Goal: Task Accomplishment & Management: Manage account settings

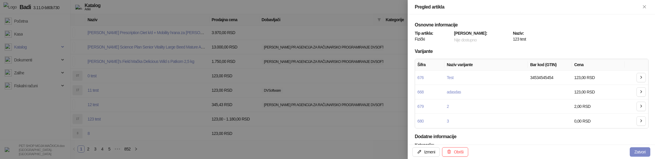
scroll to position [137, 0]
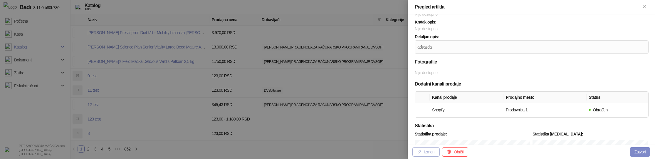
click at [433, 154] on button "Izmeni" at bounding box center [425, 151] width 27 height 9
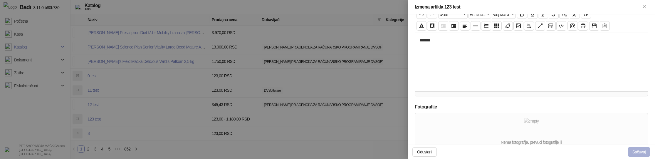
scroll to position [302, 0]
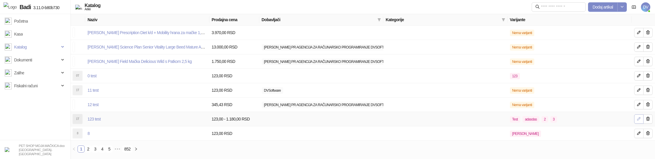
click at [636, 117] on icon "button" at bounding box center [638, 118] width 5 height 5
click at [637, 102] on icon "button" at bounding box center [638, 104] width 5 height 5
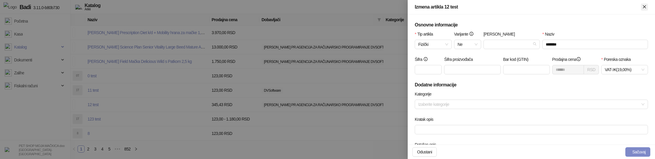
click at [647, 5] on button "Zatvori" at bounding box center [644, 7] width 7 height 7
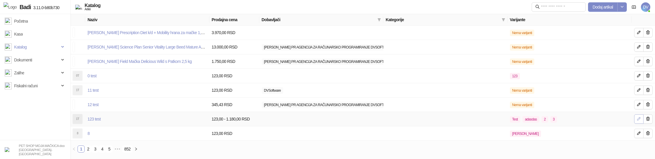
click at [639, 122] on span "button" at bounding box center [638, 118] width 5 height 5
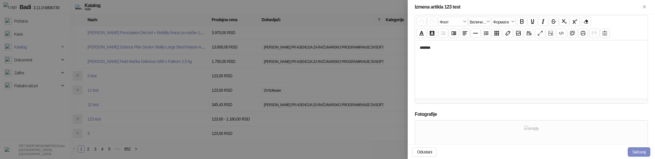
scroll to position [315, 0]
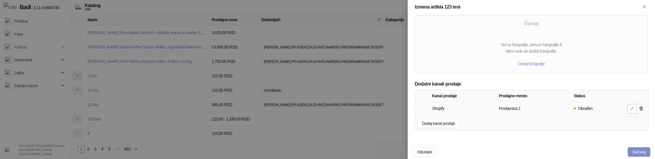
click at [630, 109] on icon "button" at bounding box center [632, 108] width 5 height 5
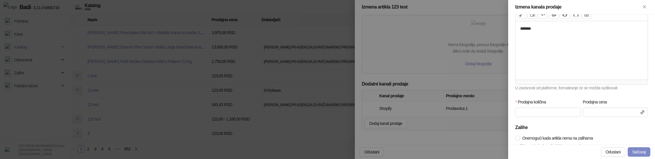
scroll to position [148, 0]
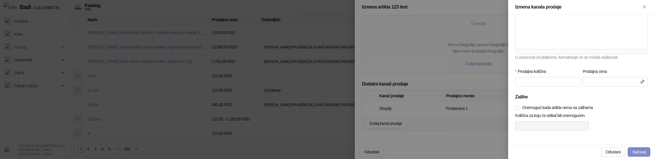
click at [444, 123] on div at bounding box center [327, 79] width 655 height 159
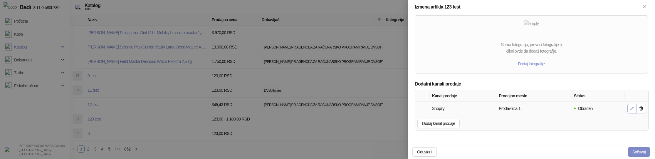
click at [631, 109] on icon "button" at bounding box center [632, 108] width 5 height 5
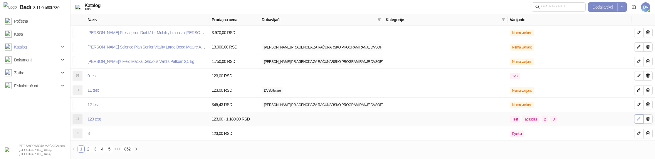
click at [636, 120] on icon "button" at bounding box center [638, 118] width 5 height 5
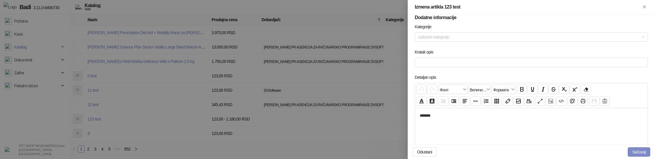
scroll to position [315, 0]
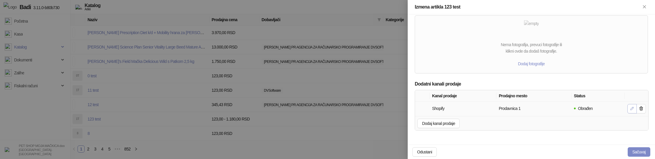
click at [631, 108] on icon "button" at bounding box center [631, 108] width 3 height 3
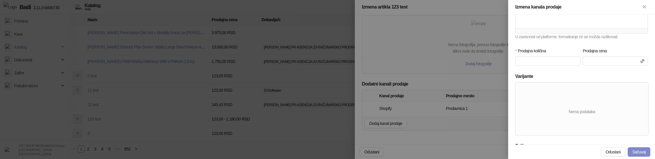
scroll to position [166, 0]
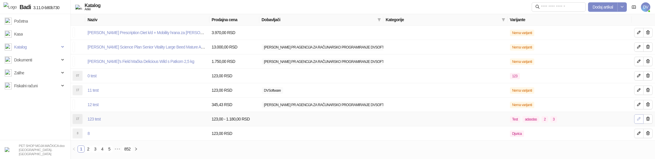
click at [640, 118] on icon "button" at bounding box center [638, 118] width 5 height 5
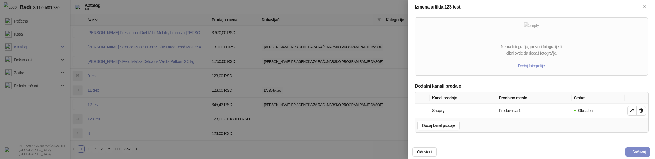
scroll to position [315, 0]
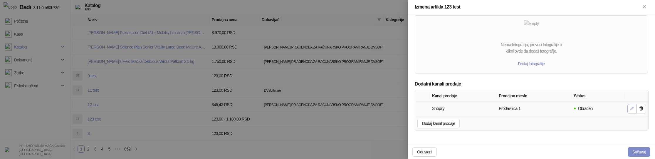
click at [634, 105] on button "button" at bounding box center [631, 108] width 9 height 9
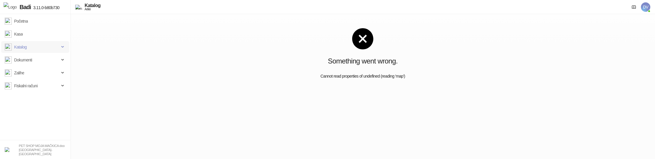
click at [30, 51] on span "Katalog" at bounding box center [32, 47] width 55 height 12
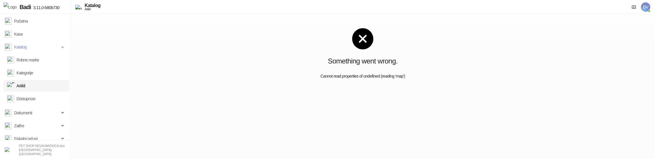
click at [25, 87] on link "Artikli" at bounding box center [16, 86] width 18 height 12
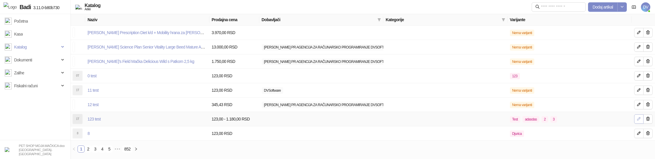
click at [637, 119] on icon "button" at bounding box center [638, 118] width 5 height 5
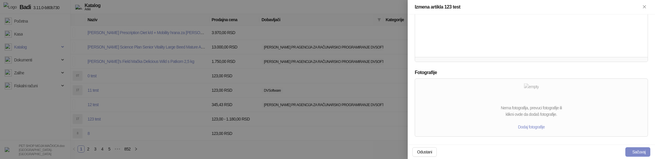
scroll to position [315, 0]
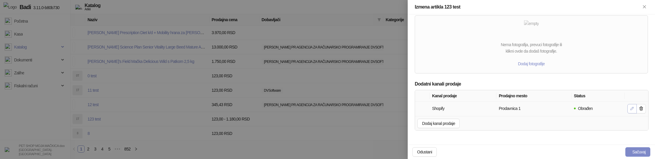
click at [630, 108] on icon "button" at bounding box center [632, 108] width 5 height 5
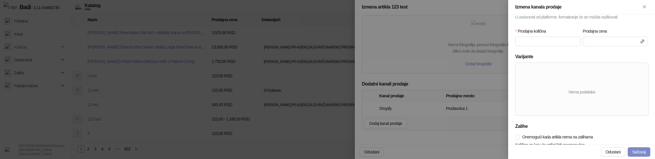
scroll to position [185, 0]
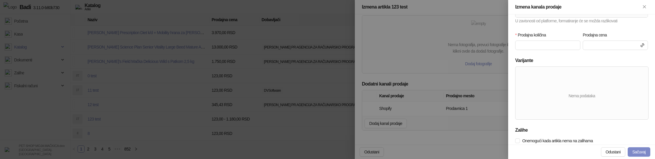
click at [332, 102] on div at bounding box center [327, 79] width 655 height 159
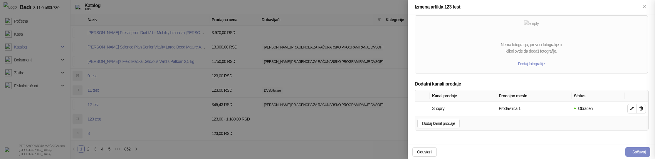
click at [332, 102] on div at bounding box center [327, 79] width 655 height 159
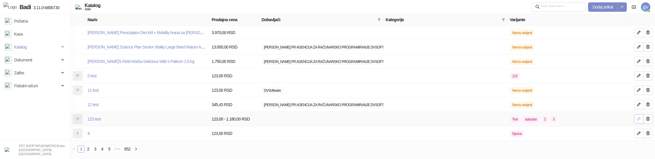
click at [637, 120] on icon "button" at bounding box center [638, 118] width 5 height 5
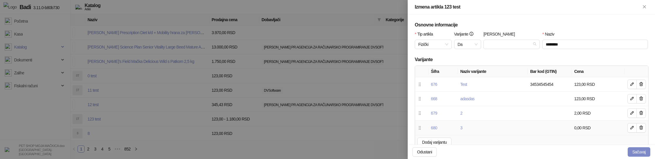
scroll to position [315, 0]
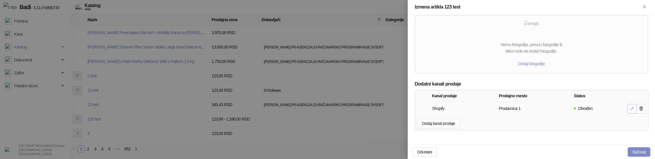
click at [634, 109] on icon "button" at bounding box center [632, 108] width 5 height 5
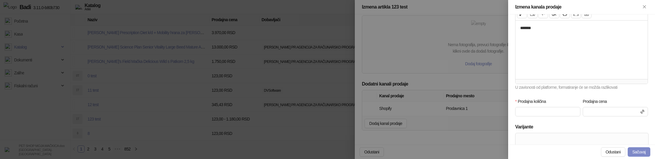
scroll to position [218, 0]
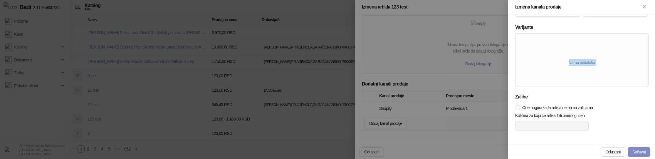
drag, startPoint x: 574, startPoint y: 50, endPoint x: 596, endPoint y: 87, distance: 42.8
click at [596, 88] on div "Nema podataka" at bounding box center [581, 63] width 135 height 60
click at [594, 64] on div "Nema podataka" at bounding box center [581, 62] width 133 height 6
click at [433, 95] on div at bounding box center [327, 79] width 655 height 159
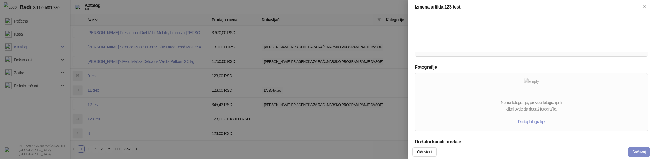
scroll to position [315, 0]
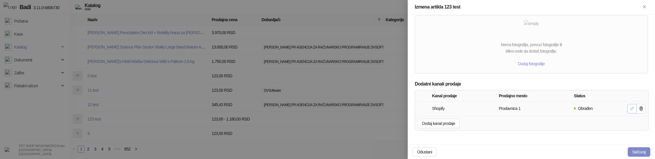
click at [633, 109] on icon "button" at bounding box center [631, 108] width 3 height 3
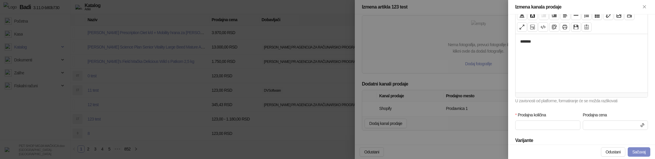
scroll to position [218, 0]
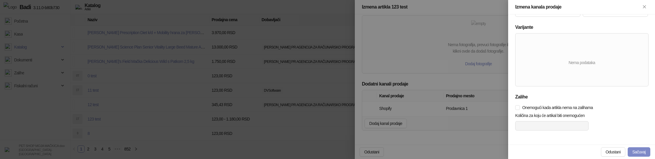
click at [321, 84] on div at bounding box center [327, 79] width 655 height 159
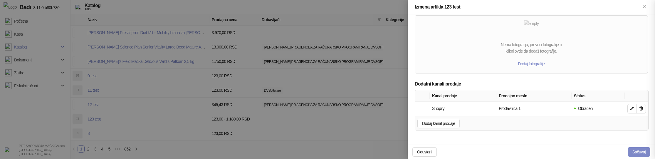
click at [321, 84] on div at bounding box center [327, 79] width 655 height 159
click at [165, 15] on div at bounding box center [327, 79] width 655 height 159
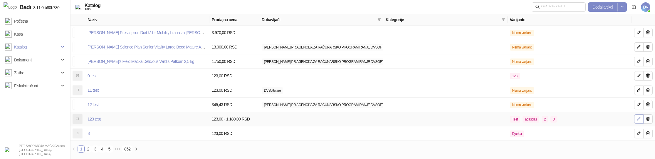
click at [640, 119] on icon "button" at bounding box center [638, 118] width 5 height 5
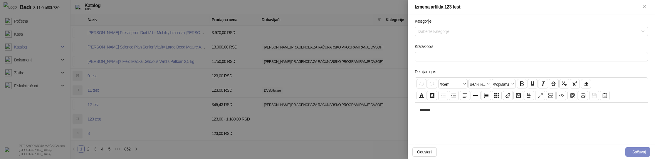
scroll to position [315, 0]
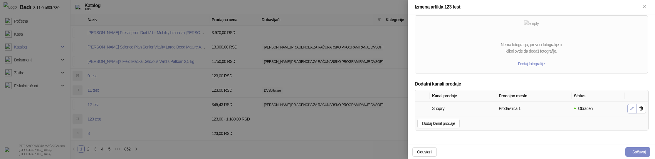
click at [633, 110] on icon "button" at bounding box center [632, 108] width 5 height 5
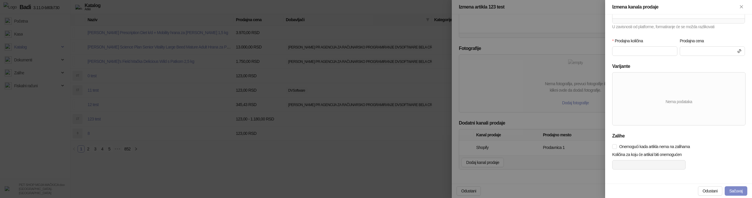
scroll to position [179, 0]
click at [504, 92] on div at bounding box center [376, 99] width 752 height 198
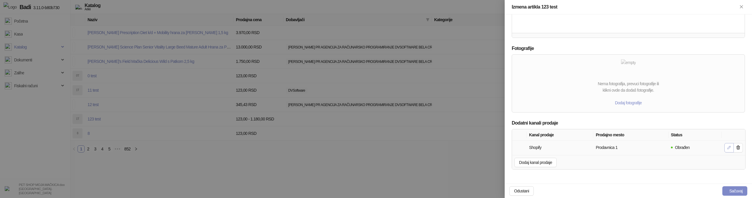
click at [655, 147] on icon "button" at bounding box center [728, 147] width 5 height 5
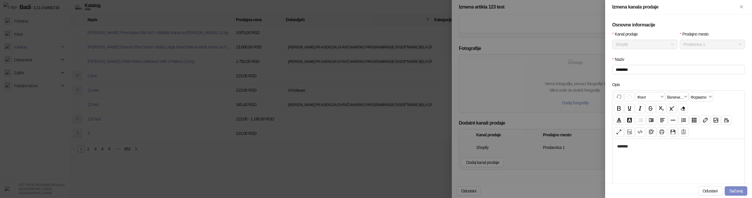
click at [158, 83] on div at bounding box center [376, 99] width 752 height 198
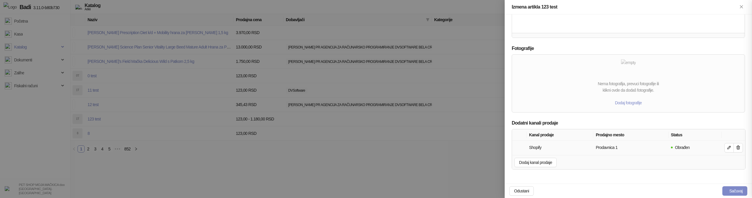
click at [158, 83] on div at bounding box center [376, 99] width 752 height 198
click at [118, 59] on div at bounding box center [376, 99] width 752 height 198
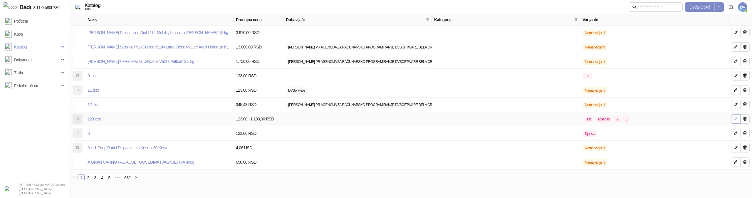
click at [737, 118] on icon "button" at bounding box center [735, 118] width 5 height 5
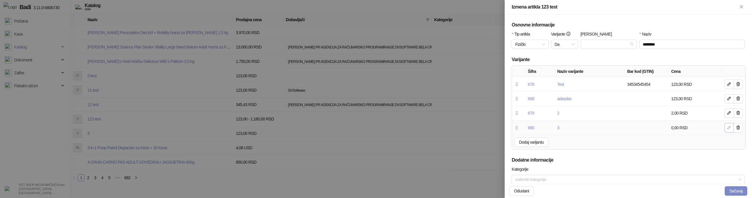
scroll to position [276, 0]
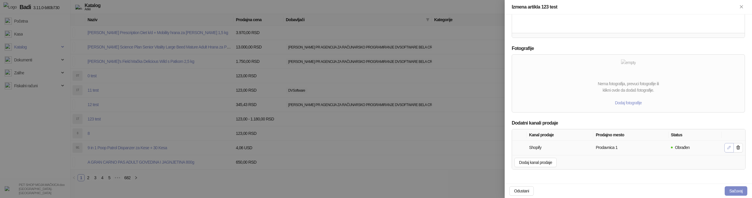
click at [728, 148] on icon "button" at bounding box center [728, 147] width 3 height 3
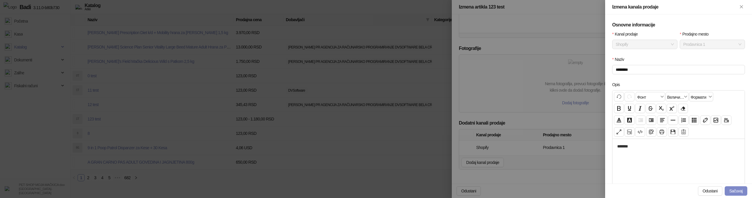
scroll to position [179, 0]
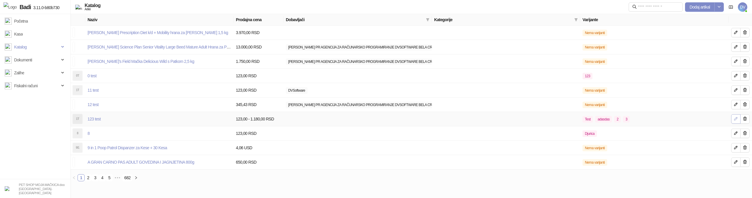
click at [737, 117] on icon "button" at bounding box center [735, 118] width 3 height 3
click at [732, 120] on button "button" at bounding box center [735, 118] width 9 height 9
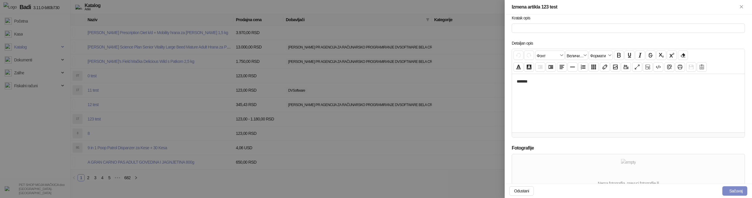
scroll to position [276, 0]
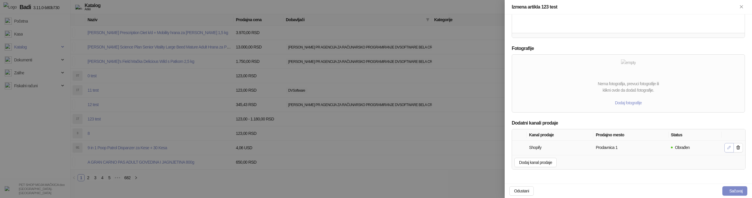
click at [727, 148] on icon "button" at bounding box center [728, 147] width 3 height 3
click at [725, 149] on button "button" at bounding box center [728, 147] width 9 height 9
click at [726, 149] on icon "button" at bounding box center [728, 147] width 5 height 5
click at [728, 149] on icon "button" at bounding box center [728, 147] width 3 height 3
click at [727, 147] on icon "button" at bounding box center [728, 147] width 5 height 5
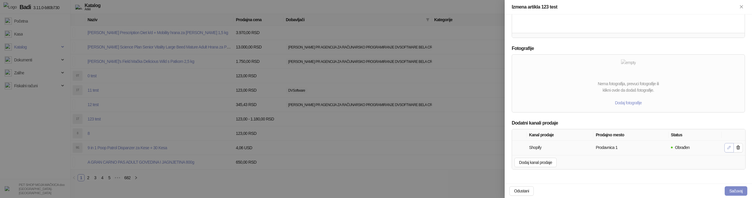
click at [728, 148] on icon "button" at bounding box center [728, 147] width 5 height 5
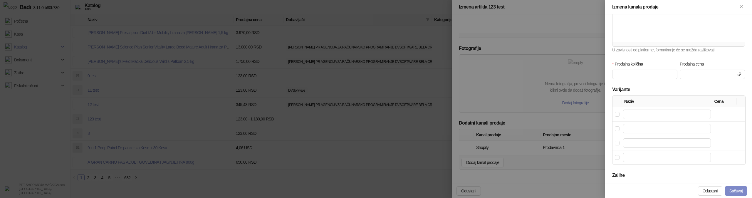
scroll to position [195, 0]
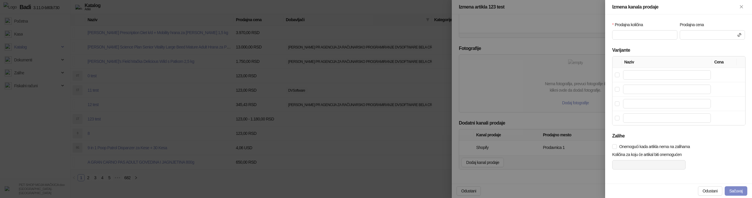
click at [538, 122] on div at bounding box center [376, 99] width 752 height 198
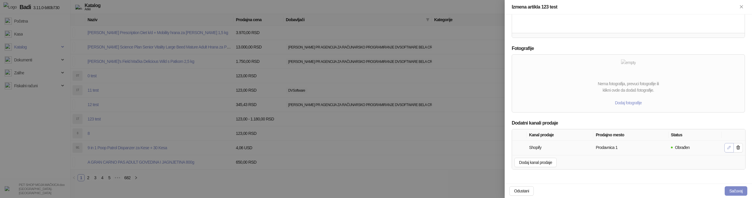
click at [727, 149] on icon "button" at bounding box center [728, 147] width 5 height 5
